Goal: Information Seeking & Learning: Check status

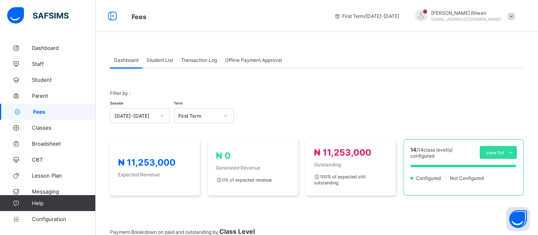
click at [156, 61] on span "Student List" at bounding box center [159, 60] width 27 height 6
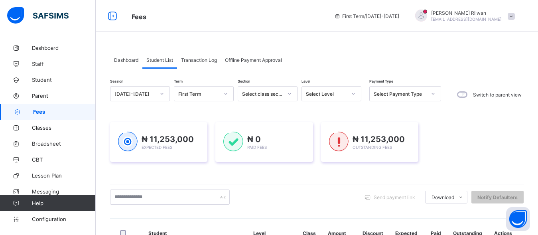
click at [156, 62] on span "Student List" at bounding box center [159, 60] width 27 height 6
click at [170, 59] on span "Student List" at bounding box center [159, 60] width 27 height 6
click at [170, 58] on span "Student List" at bounding box center [159, 60] width 27 height 6
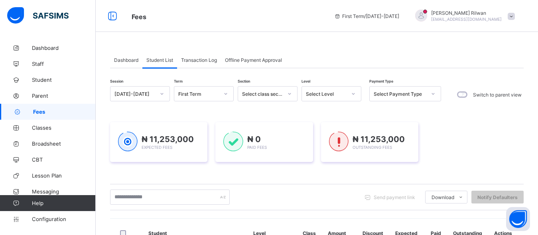
click at [168, 58] on span "Student List" at bounding box center [159, 60] width 27 height 6
click at [168, 59] on span "Student List" at bounding box center [159, 60] width 27 height 6
click at [354, 93] on icon at bounding box center [353, 94] width 5 height 8
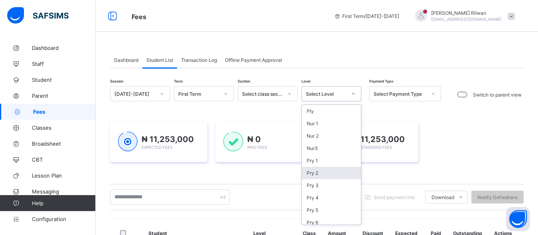
click at [343, 177] on div "Pry 2" at bounding box center [331, 173] width 59 height 12
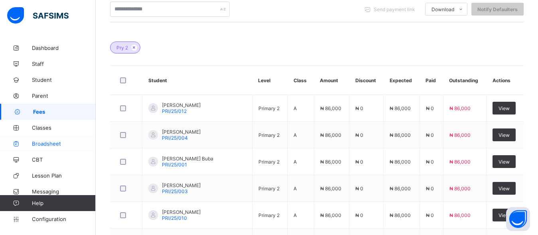
click at [45, 137] on link "Broadsheet" at bounding box center [48, 144] width 96 height 16
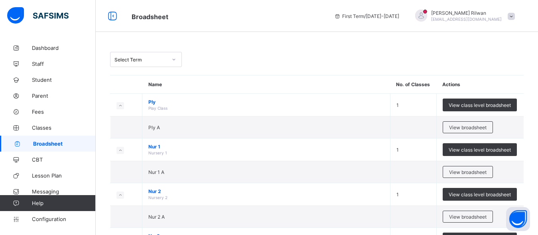
click at [172, 55] on div at bounding box center [174, 59] width 14 height 13
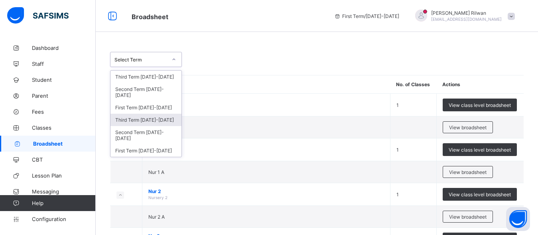
click at [171, 114] on div "Third Term [DATE]-[DATE]" at bounding box center [146, 120] width 71 height 12
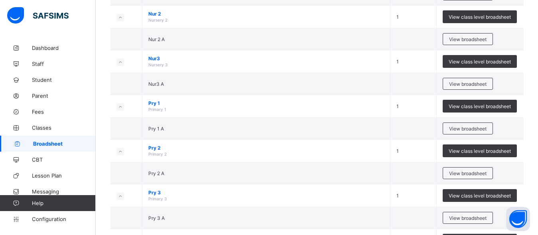
scroll to position [411, 0]
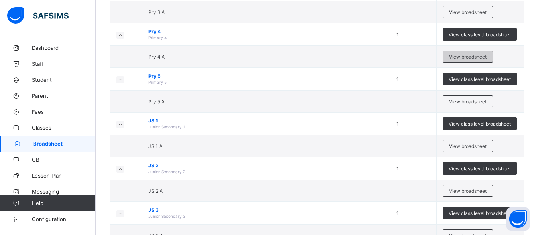
click at [473, 59] on span "View broadsheet" at bounding box center [468, 57] width 38 height 6
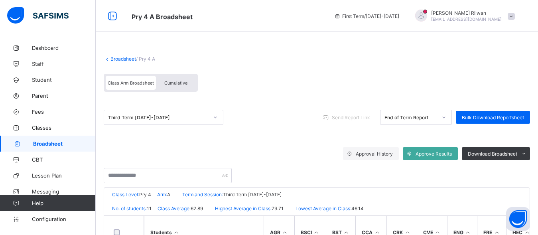
drag, startPoint x: 473, startPoint y: 60, endPoint x: 503, endPoint y: 86, distance: 39.6
click at [503, 86] on div "Broadsheet / Pry 4 A Class Arm Broadsheet Cumulative" at bounding box center [317, 74] width 427 height 52
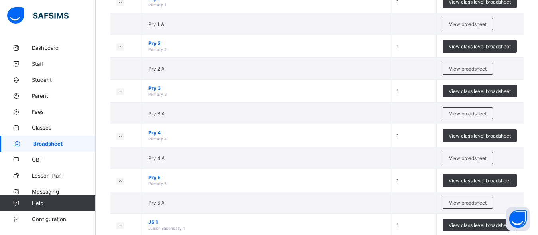
scroll to position [287, 0]
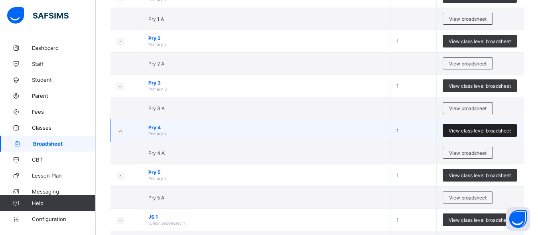
click at [461, 130] on span "View class level broadsheet" at bounding box center [480, 131] width 62 height 6
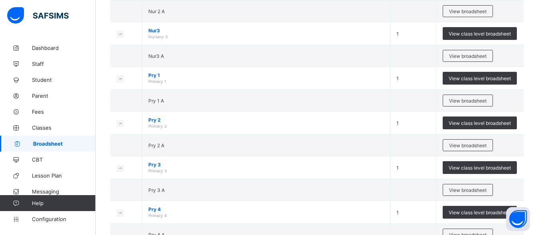
scroll to position [385, 0]
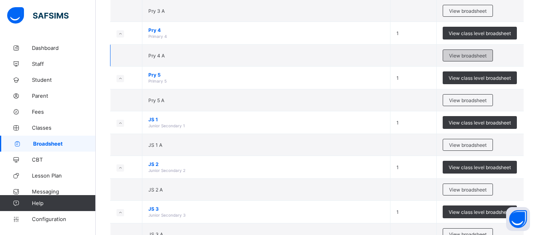
click at [487, 58] on span "View broadsheet" at bounding box center [468, 56] width 38 height 6
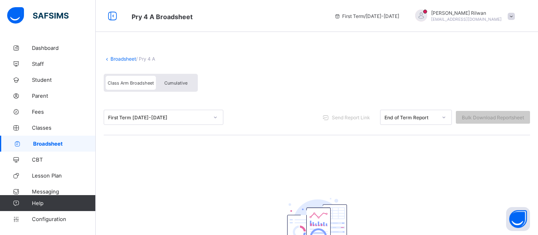
click at [215, 119] on icon at bounding box center [215, 117] width 5 height 8
click at [217, 119] on icon at bounding box center [215, 117] width 5 height 8
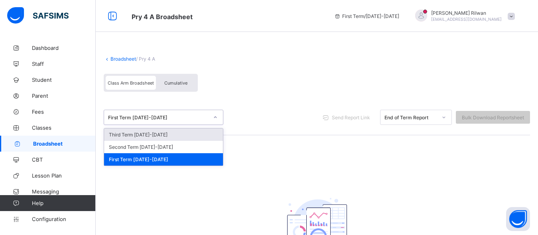
click at [217, 119] on icon at bounding box center [215, 117] width 5 height 8
drag, startPoint x: 544, startPoint y: 209, endPoint x: 538, endPoint y: 233, distance: 24.7
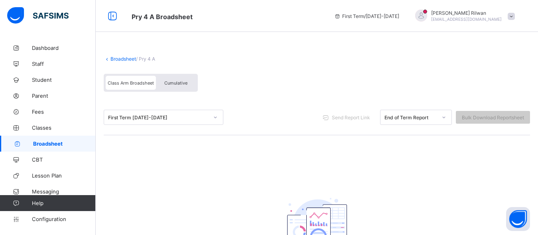
drag, startPoint x: 538, startPoint y: 233, endPoint x: 403, endPoint y: 120, distance: 175.9
click at [403, 120] on div "End of Term Report" at bounding box center [411, 118] width 53 height 6
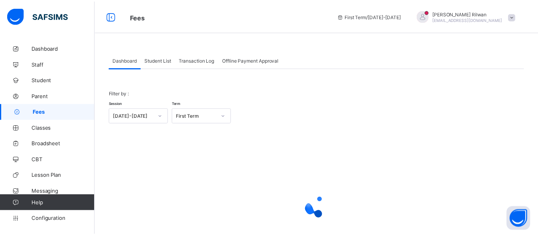
scroll to position [60, 0]
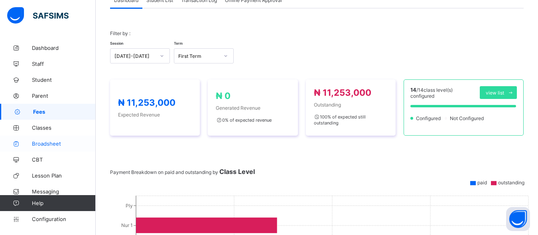
click at [47, 140] on link "Broadsheet" at bounding box center [48, 144] width 96 height 16
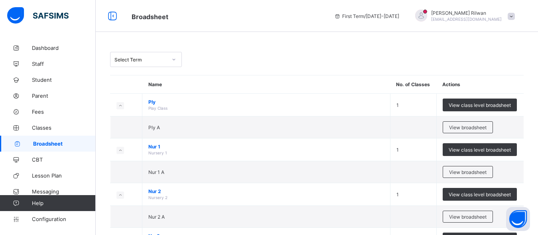
click at [174, 61] on icon at bounding box center [174, 59] width 5 height 8
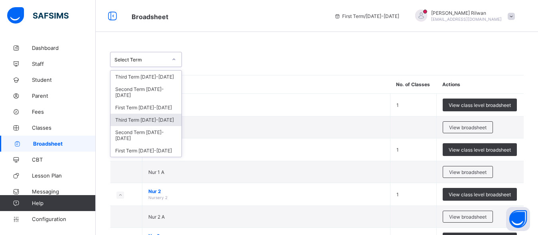
click at [170, 117] on div "Third Term [DATE]-[DATE]" at bounding box center [146, 120] width 71 height 12
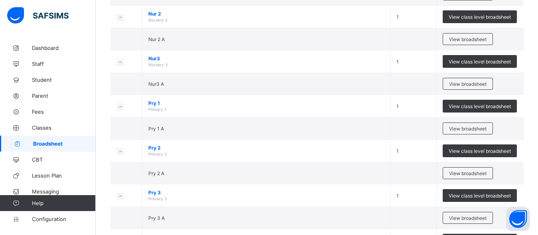
scroll to position [411, 0]
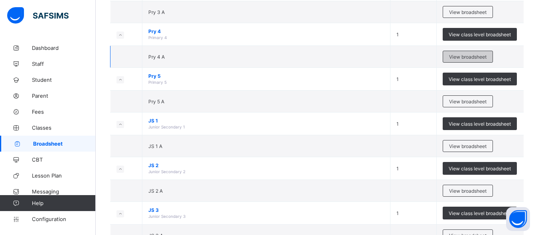
click at [464, 56] on span "View broadsheet" at bounding box center [468, 57] width 38 height 6
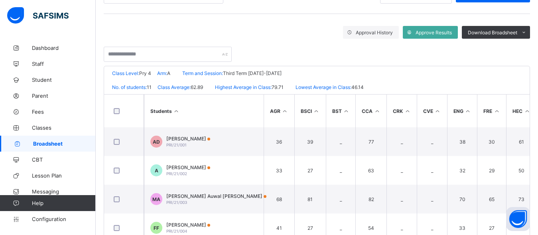
scroll to position [117, 0]
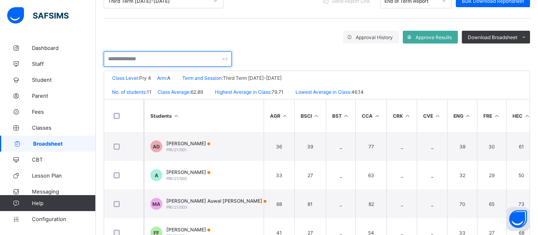
click at [202, 59] on input "text" at bounding box center [168, 58] width 128 height 15
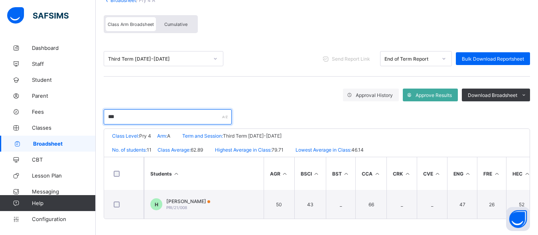
scroll to position [62, 0]
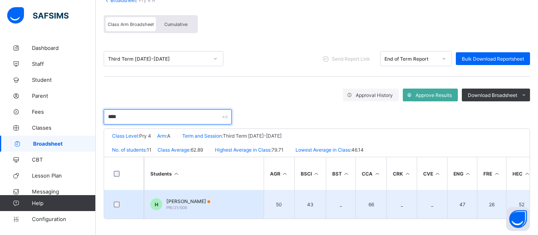
type input "****"
click at [198, 206] on div "[PERSON_NAME] PRI/21/008" at bounding box center [188, 204] width 44 height 12
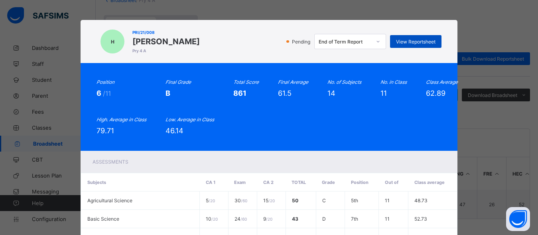
click at [402, 40] on span "View Reportsheet" at bounding box center [416, 42] width 40 height 6
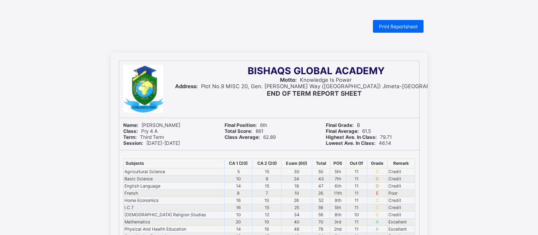
drag, startPoint x: 540, startPoint y: 111, endPoint x: 499, endPoint y: 6, distance: 112.3
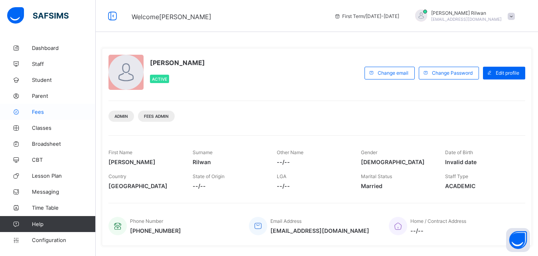
click at [46, 111] on span "Fees" at bounding box center [64, 112] width 64 height 6
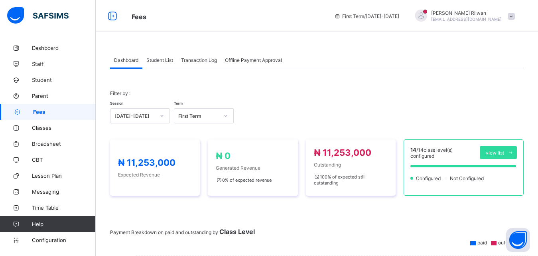
drag, startPoint x: 542, startPoint y: 164, endPoint x: 351, endPoint y: 18, distance: 241.4
click at [330, 18] on div "Fees" at bounding box center [227, 16] width 207 height 10
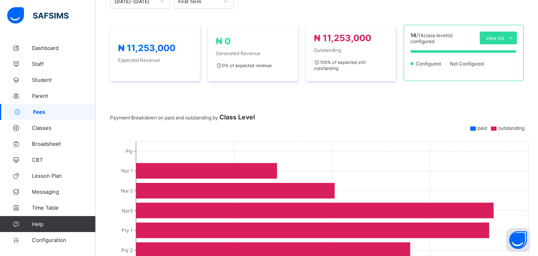
drag, startPoint x: 335, startPoint y: 22, endPoint x: 329, endPoint y: 16, distance: 8.8
click at [329, 16] on div "Filter by : Session 2025-2026 Term First Term ₦ 11,253,000 Expected Revenue ₦ 0…" at bounding box center [317, 210] width 414 height 484
